Goal: Use online tool/utility: Utilize a website feature to perform a specific function

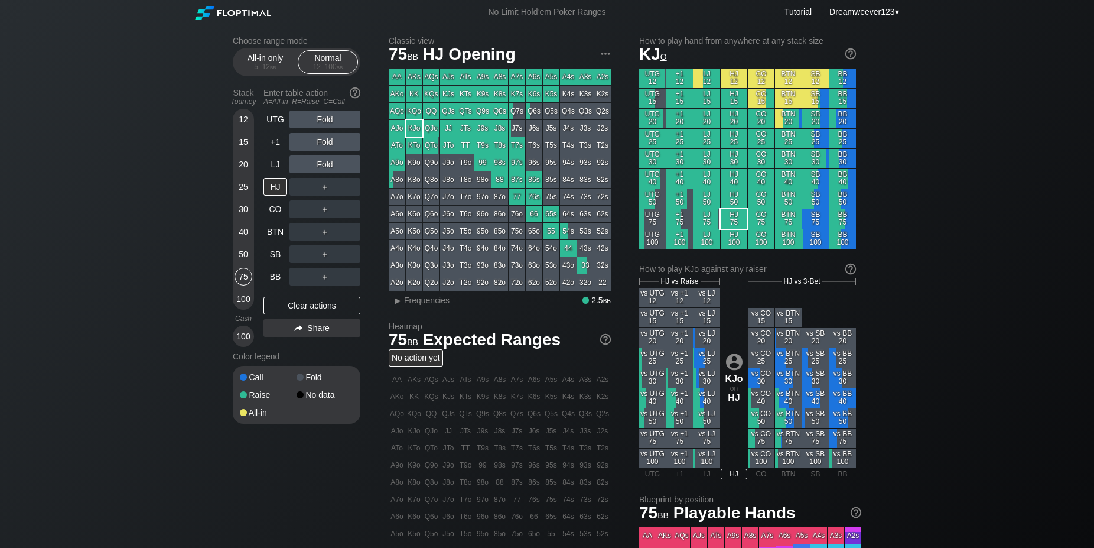
scroll to position [24, 0]
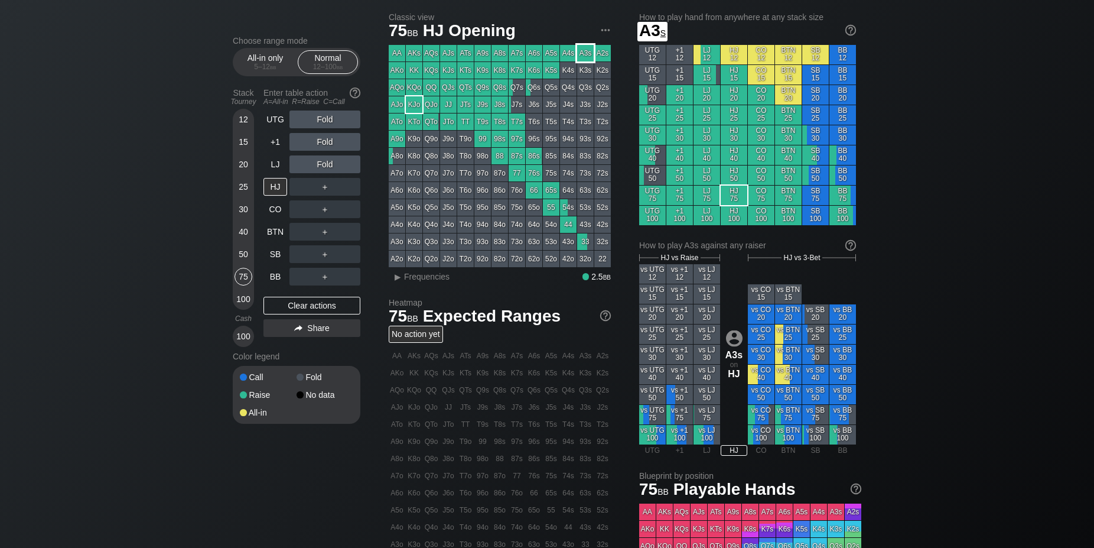
click at [587, 51] on div "A3s" at bounding box center [585, 53] width 17 height 17
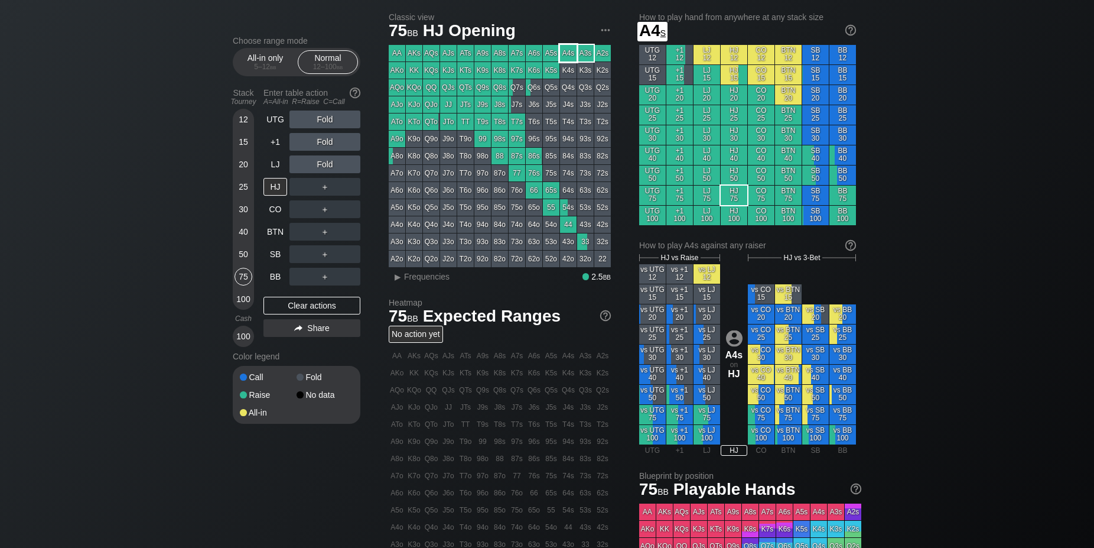
click at [567, 50] on div "A4s" at bounding box center [568, 53] width 17 height 17
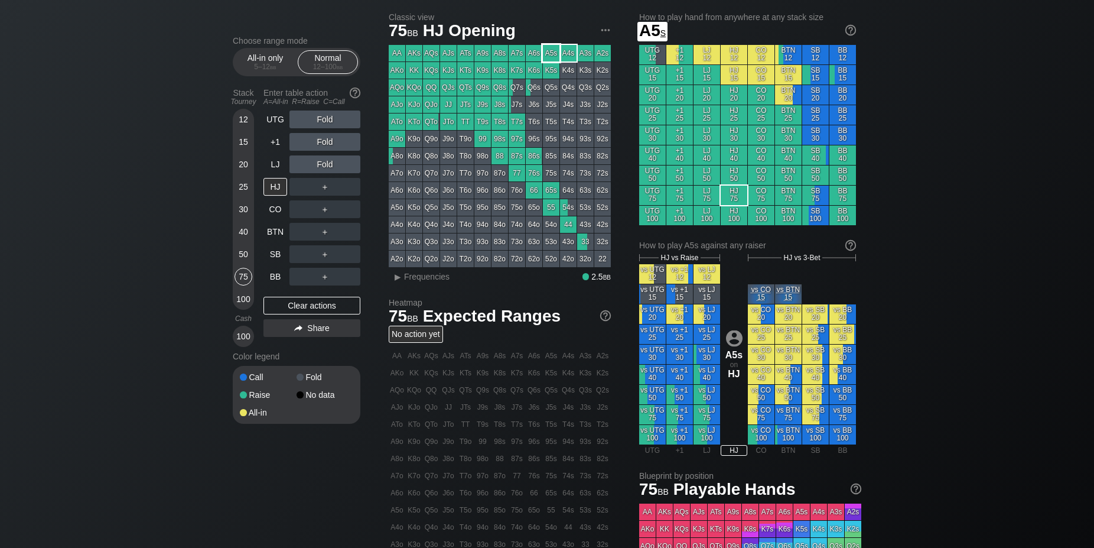
click at [551, 54] on div "A5s" at bounding box center [551, 53] width 17 height 17
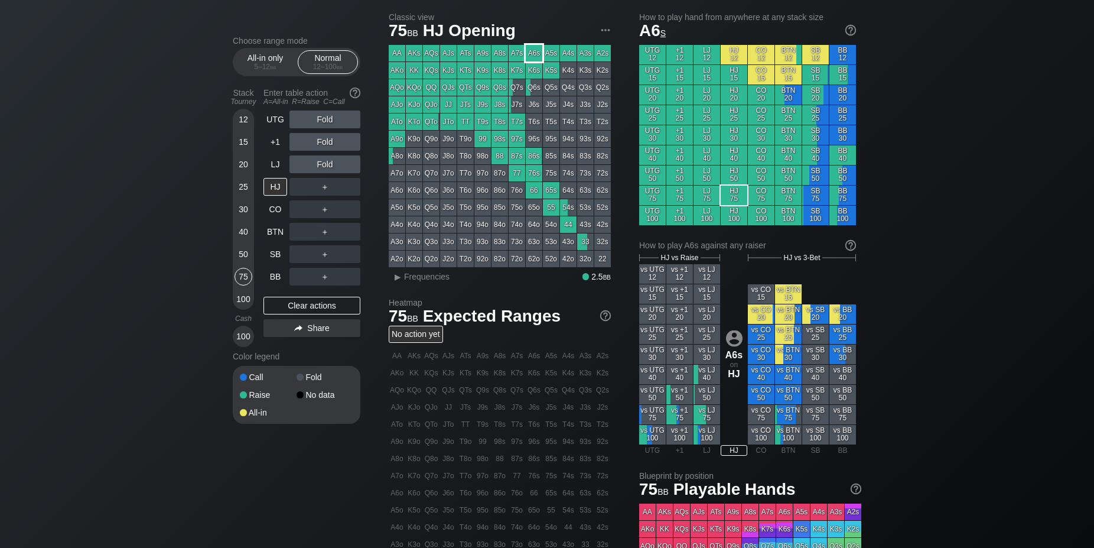
click at [532, 54] on div "A6s" at bounding box center [534, 53] width 17 height 17
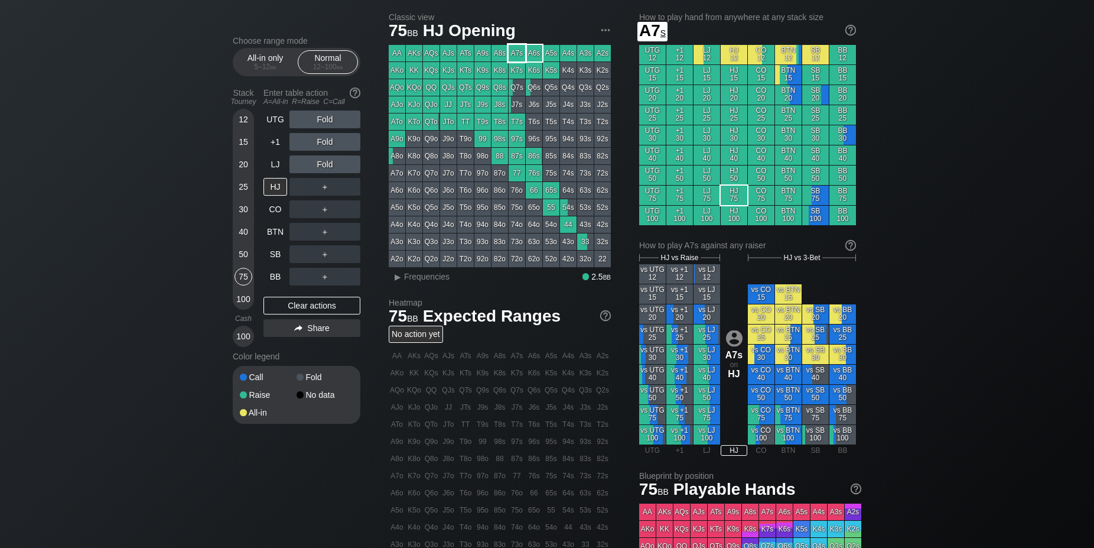
click at [517, 52] on div "A7s" at bounding box center [517, 53] width 17 height 17
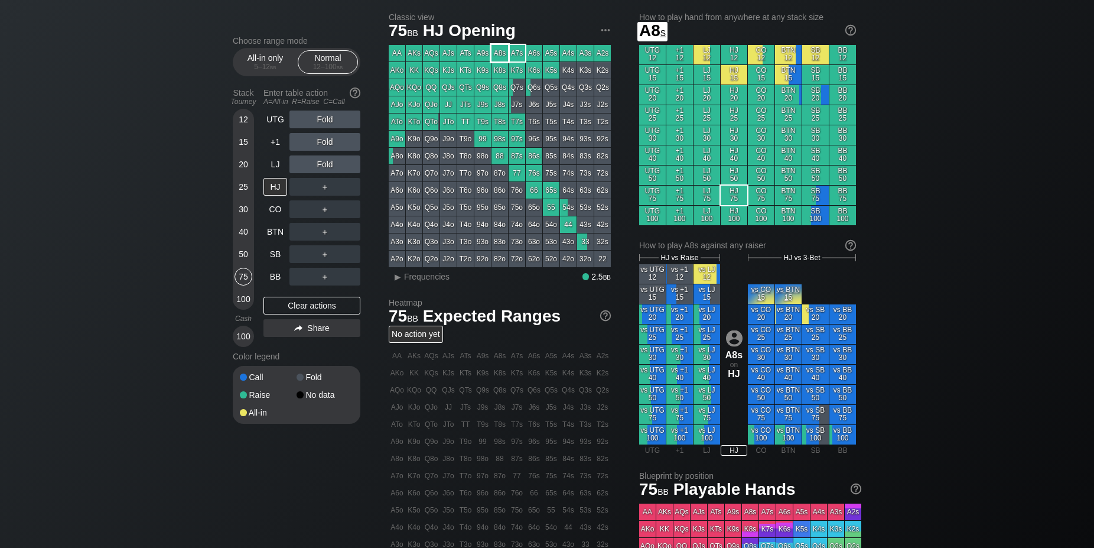
click at [505, 51] on div "A8s" at bounding box center [499, 53] width 17 height 17
click at [491, 53] on div "AA AKs AQs AJs ATs A9s A8s A7s A6s A5s A4s A3s A2s AKo KK KQs KJs KTs K9s K8s K…" at bounding box center [500, 156] width 222 height 222
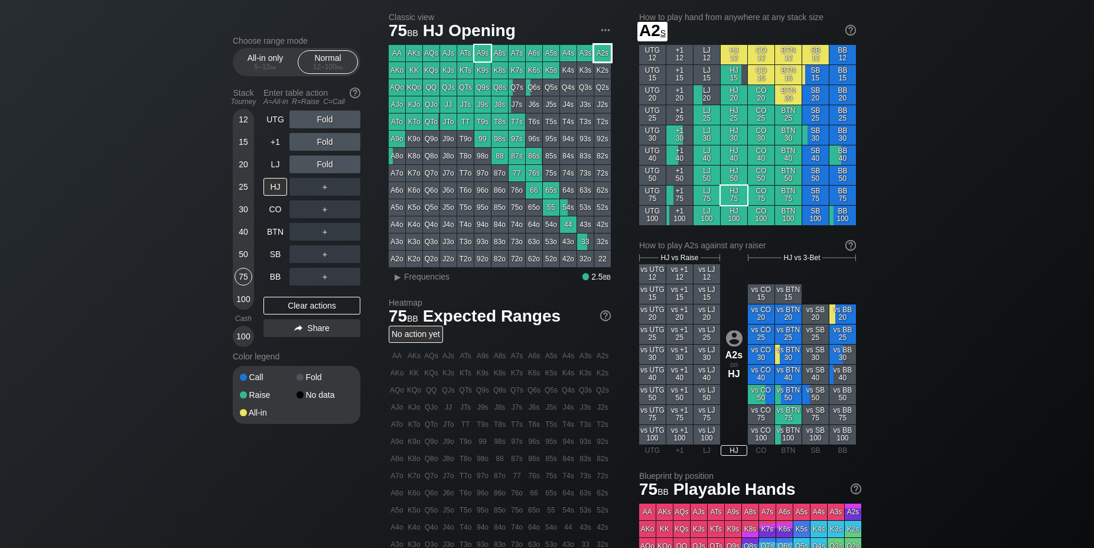
click at [602, 53] on div "A2s" at bounding box center [602, 53] width 17 height 17
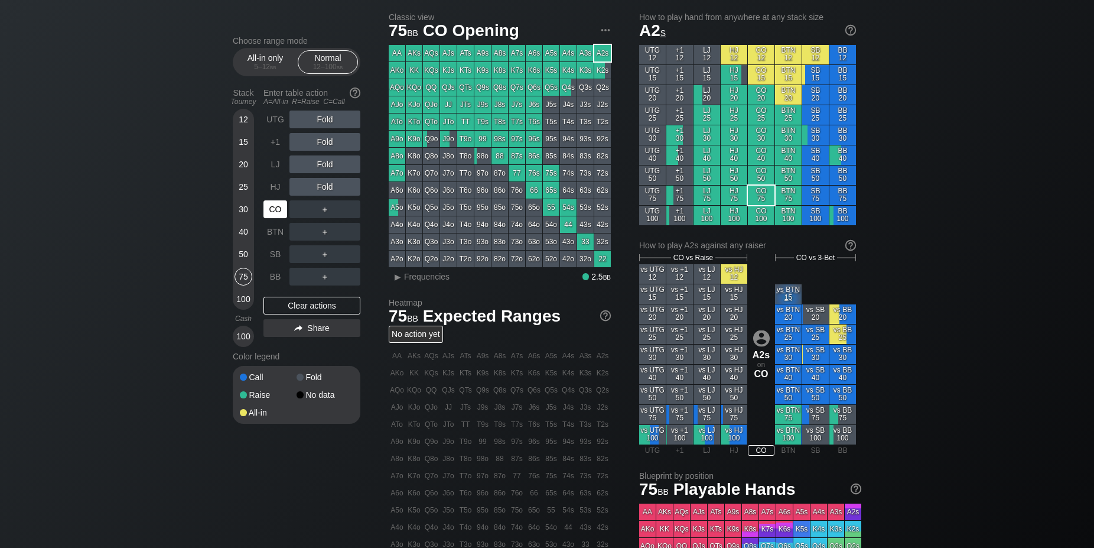
click at [272, 214] on div "CO" at bounding box center [275, 209] width 24 height 18
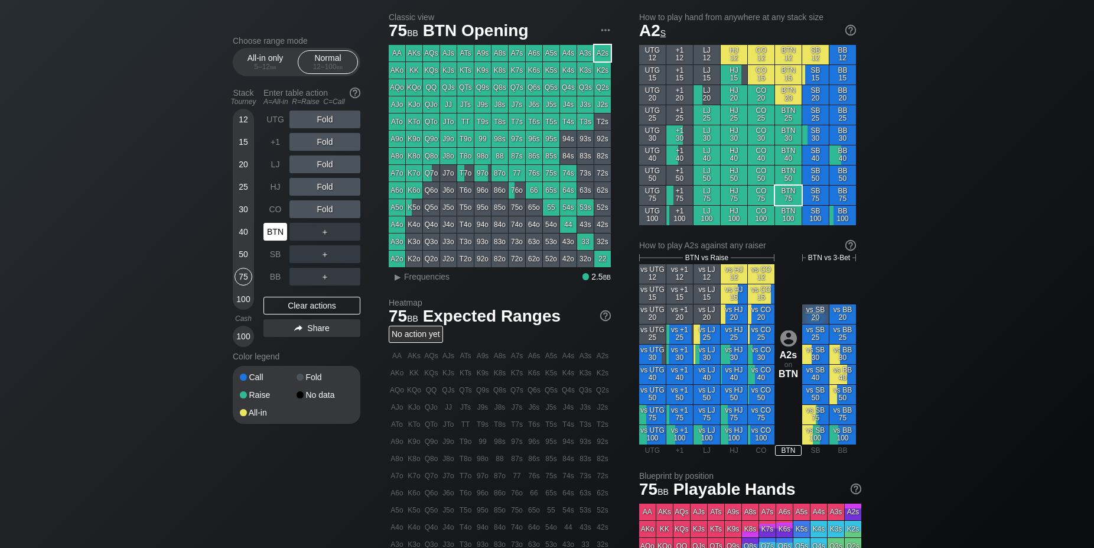
click at [275, 238] on div "BTN" at bounding box center [275, 232] width 24 height 18
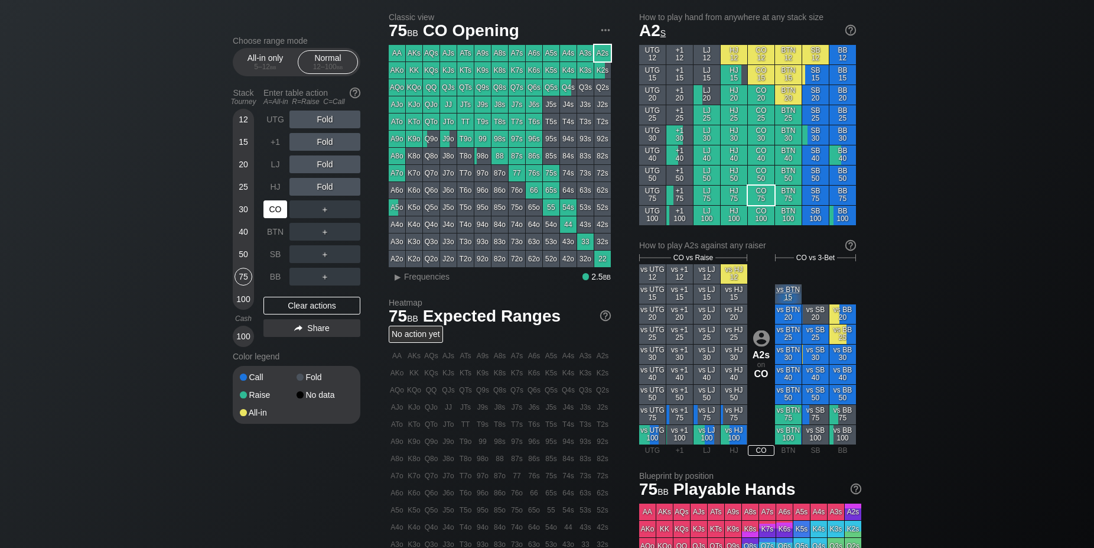
click at [278, 217] on div "CO" at bounding box center [275, 209] width 24 height 18
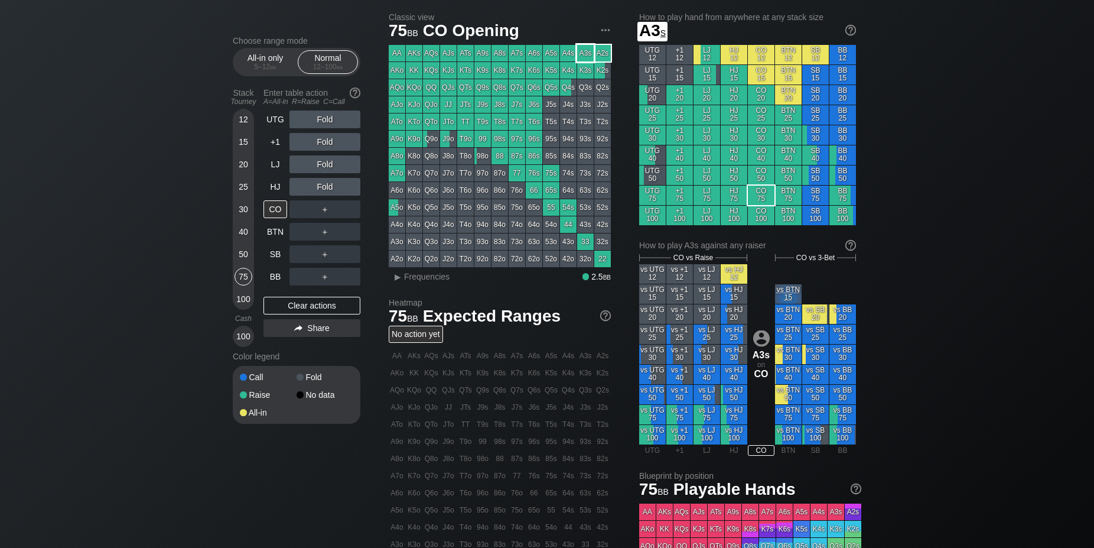
click at [584, 53] on div "A3s" at bounding box center [585, 53] width 17 height 17
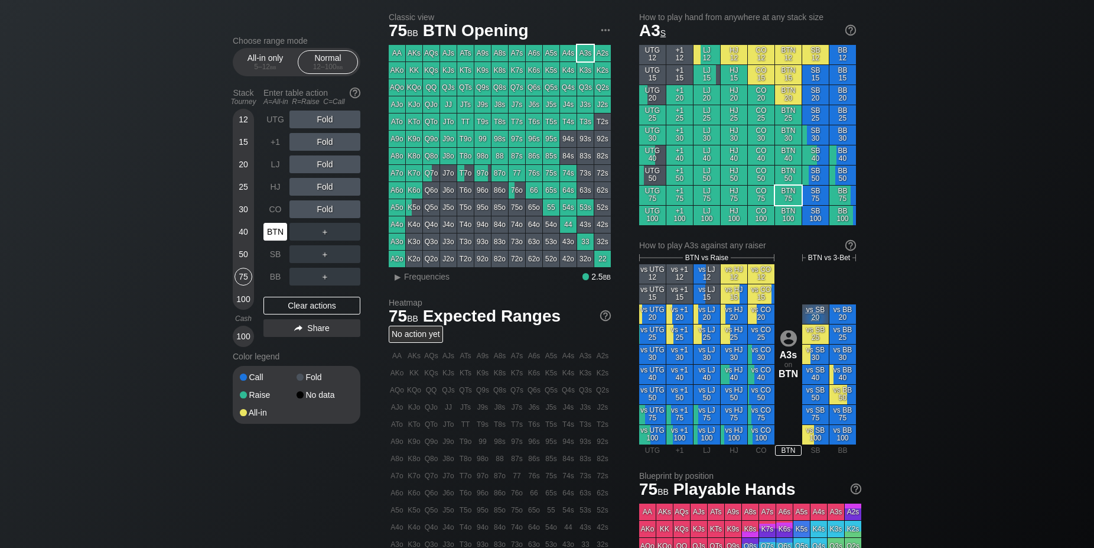
click at [275, 234] on div "BTN" at bounding box center [275, 232] width 24 height 18
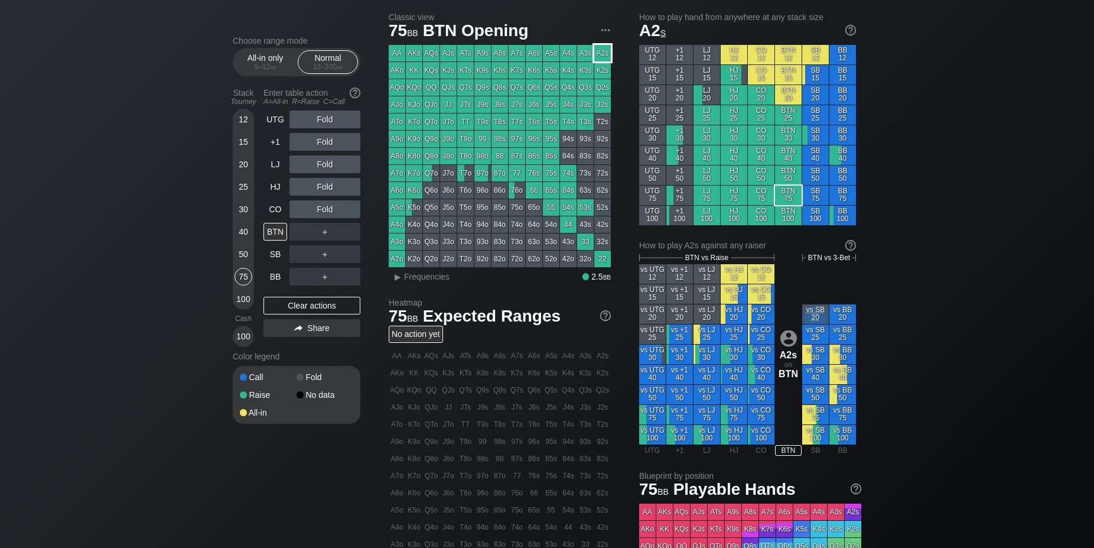
click at [605, 57] on div "A2s" at bounding box center [602, 53] width 17 height 17
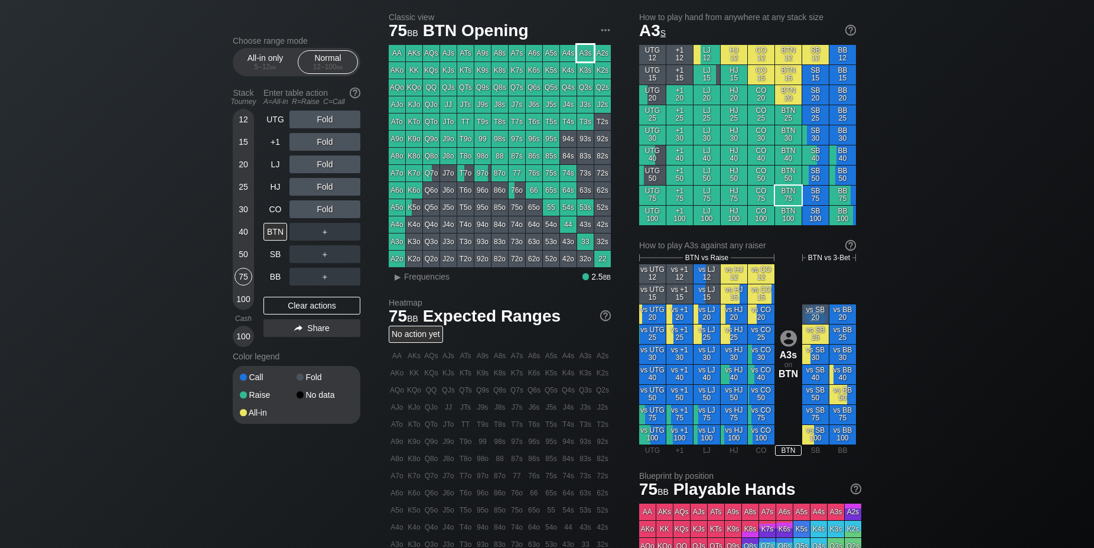
click at [584, 56] on div "A3s" at bounding box center [585, 53] width 17 height 17
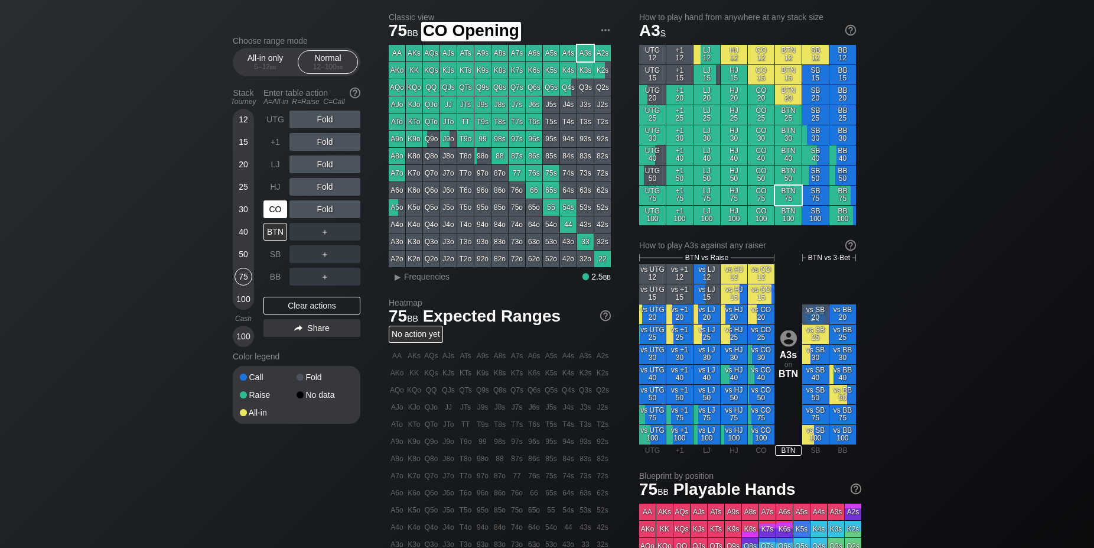
click at [271, 217] on div "CO" at bounding box center [275, 209] width 24 height 18
